Goal: Use online tool/utility

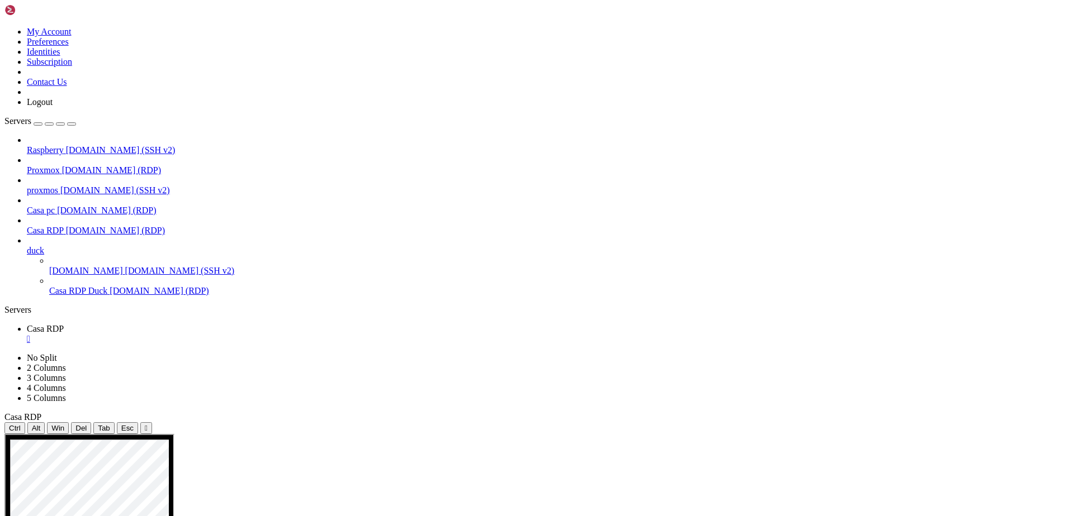
click at [607, 423] on div "Ctrl Alt Win Del Tab Esc " at bounding box center [534, 429] width 1060 height 12
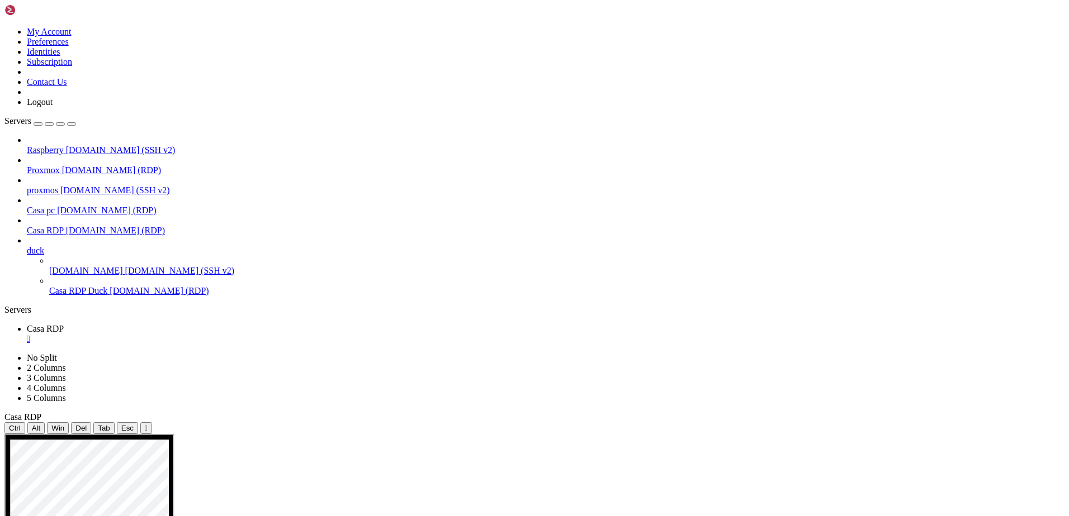
drag, startPoint x: 354, startPoint y: 501, endPoint x: 150, endPoint y: 501, distance: 204.0
